Goal: Information Seeking & Learning: Understand process/instructions

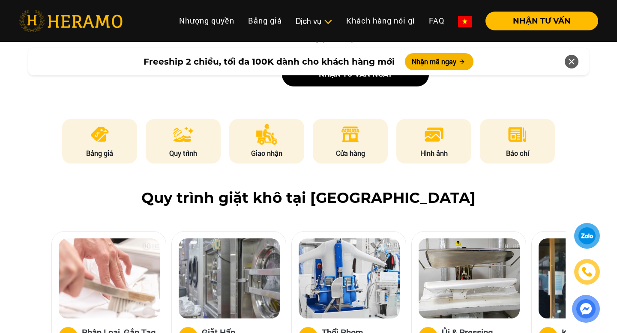
scroll to position [451, 0]
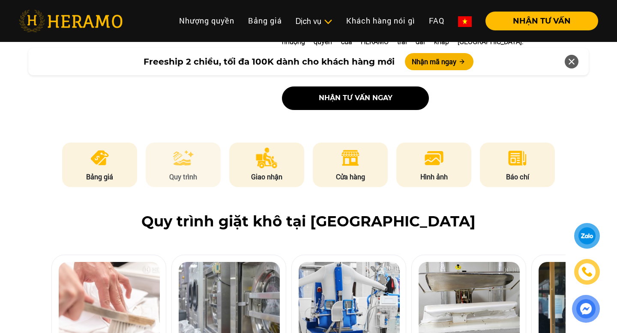
click at [181, 172] on p "Quy trình" at bounding box center [183, 177] width 75 height 10
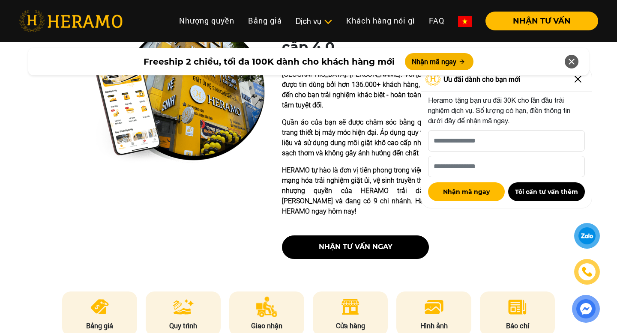
scroll to position [231, 0]
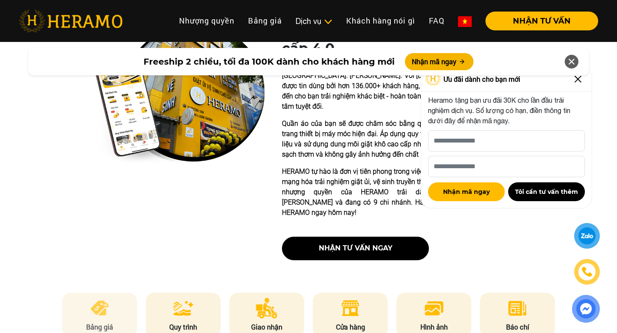
click at [112, 297] on li "Bảng giá" at bounding box center [99, 315] width 75 height 45
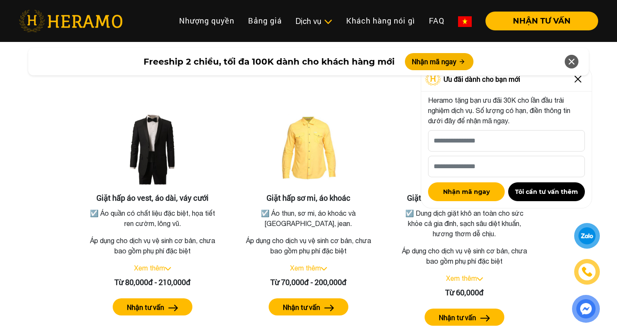
click at [581, 80] on div "Freeship 2 chiều, tối đa 100K dành cho khách hàng mới Nhận mã ngay" at bounding box center [308, 62] width 617 height 38
click at [575, 82] on img at bounding box center [578, 79] width 14 height 14
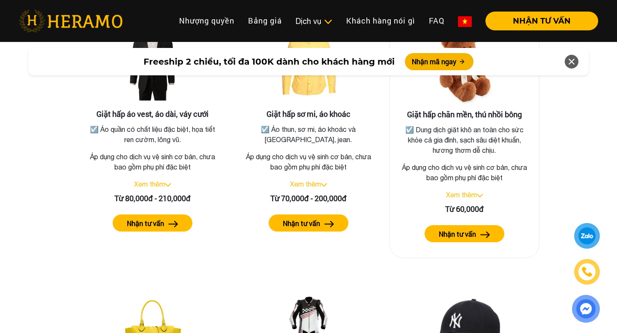
scroll to position [1602, 0]
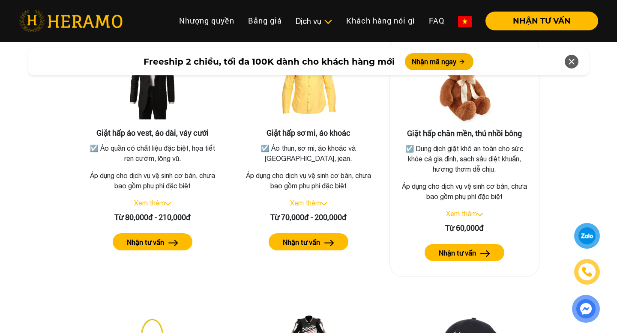
click at [469, 210] on link "Xem thêm" at bounding box center [461, 214] width 31 height 8
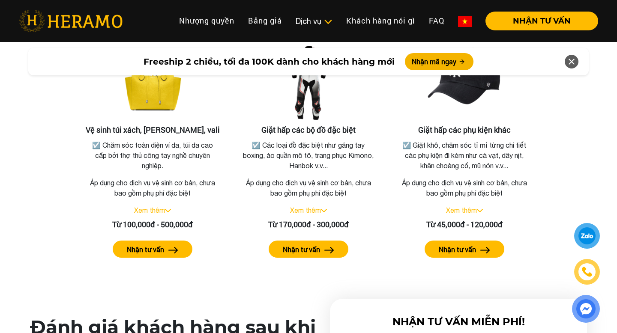
scroll to position [1873, 0]
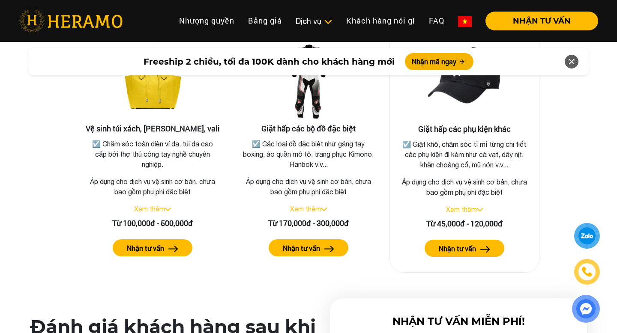
click at [464, 206] on link "Xem thêm" at bounding box center [461, 210] width 31 height 8
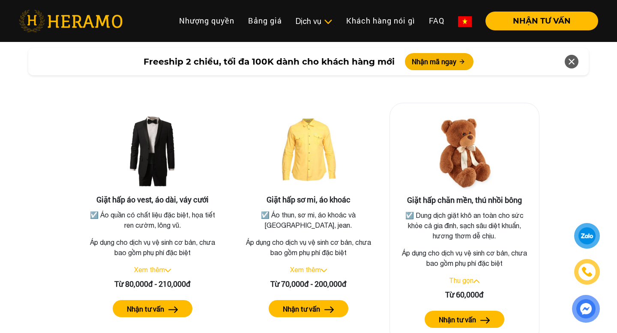
scroll to position [1537, 0]
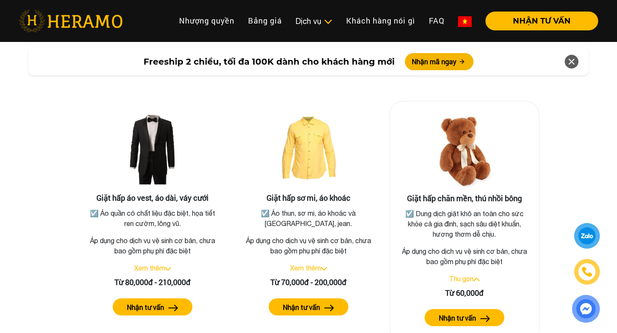
click at [477, 278] on img at bounding box center [477, 279] width 6 height 3
click at [472, 275] on link "Xem thêm" at bounding box center [461, 279] width 31 height 8
click at [472, 275] on link "Thu gọn" at bounding box center [461, 279] width 24 height 8
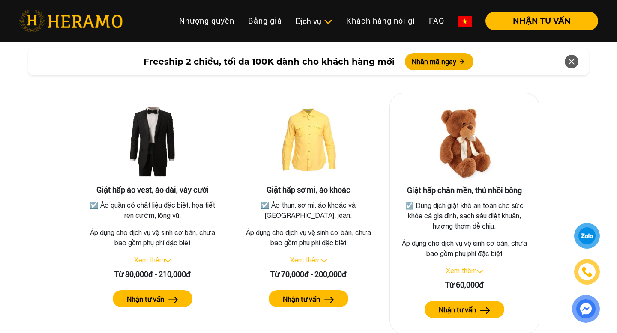
scroll to position [1464, 0]
